Goal: Find specific page/section: Find specific page/section

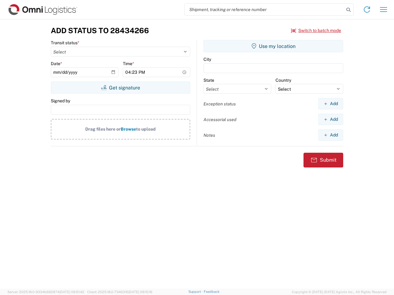
click at [264, 10] on input "search" at bounding box center [264, 10] width 159 height 12
click at [348, 10] on icon at bounding box center [348, 10] width 9 height 9
click at [367, 10] on icon at bounding box center [367, 10] width 10 height 10
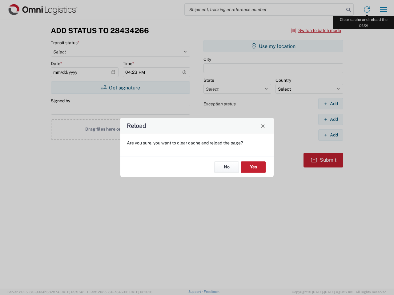
click at [383, 10] on div "Reload Are you sure, you want to clear cache and reload the page? No Yes" at bounding box center [197, 147] width 394 height 295
click at [316, 30] on div "Reload Are you sure, you want to clear cache and reload the page? No Yes" at bounding box center [197, 147] width 394 height 295
click at [120, 88] on div "Reload Are you sure, you want to clear cache and reload the page? No Yes" at bounding box center [197, 147] width 394 height 295
click at [273, 46] on div "Reload Are you sure, you want to clear cache and reload the page? No Yes" at bounding box center [197, 147] width 394 height 295
click at [330, 104] on div "Reload Are you sure, you want to clear cache and reload the page? No Yes" at bounding box center [197, 147] width 394 height 295
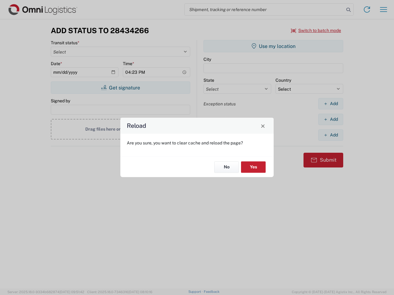
click at [330, 119] on div "Reload Are you sure, you want to clear cache and reload the page? No Yes" at bounding box center [197, 147] width 394 height 295
click at [330, 135] on div "Reload Are you sure, you want to clear cache and reload the page? No Yes" at bounding box center [197, 147] width 394 height 295
